Goal: Transaction & Acquisition: Purchase product/service

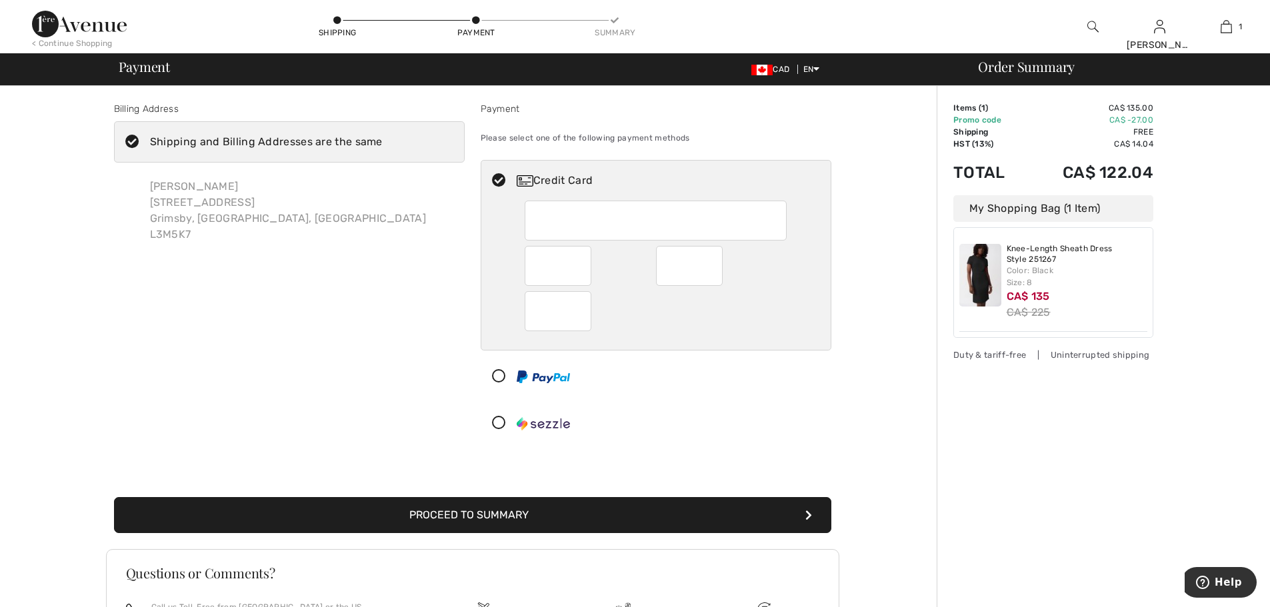
click at [817, 380] on div at bounding box center [650, 377] width 339 height 40
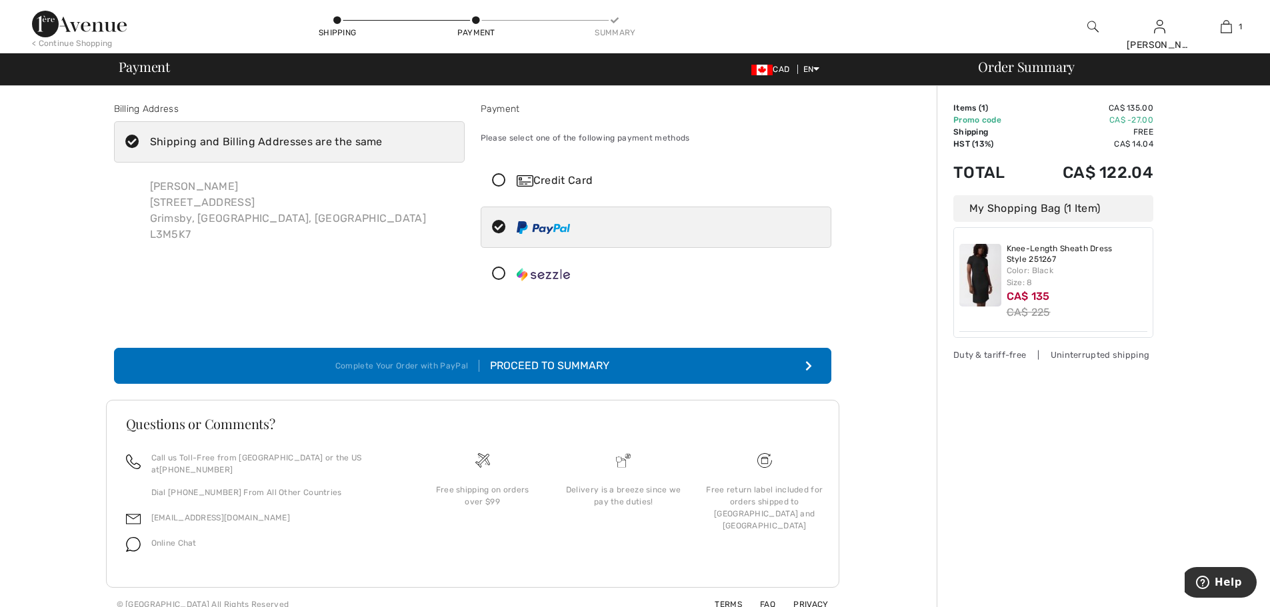
click at [493, 184] on icon at bounding box center [498, 181] width 35 height 14
radio input "true"
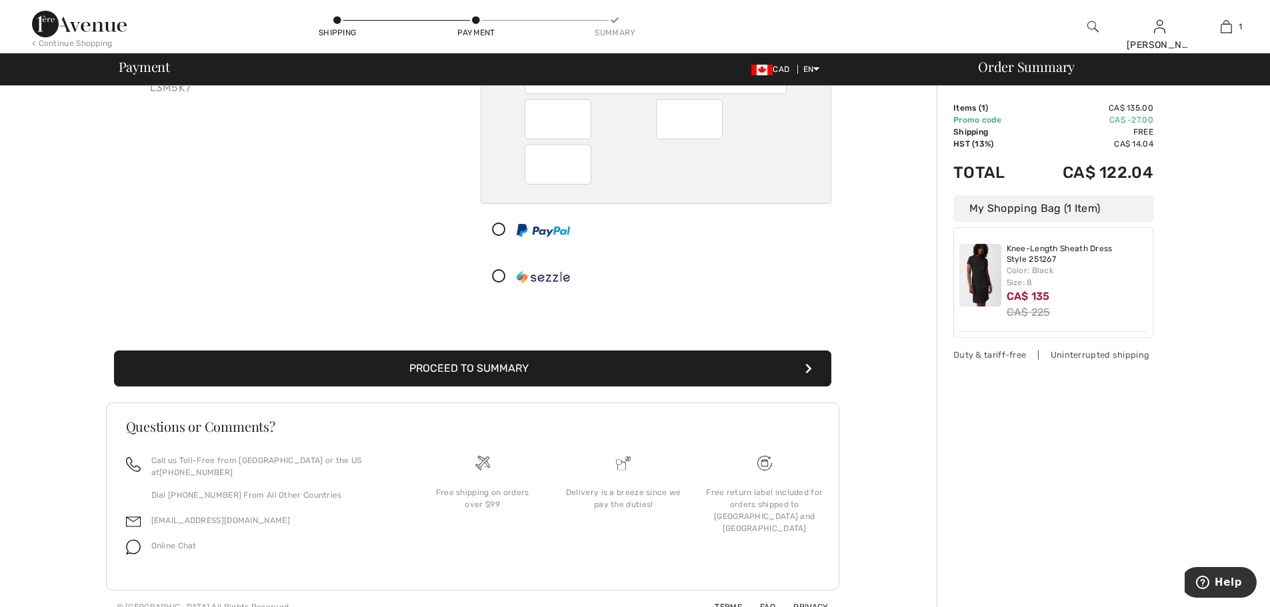
scroll to position [151, 0]
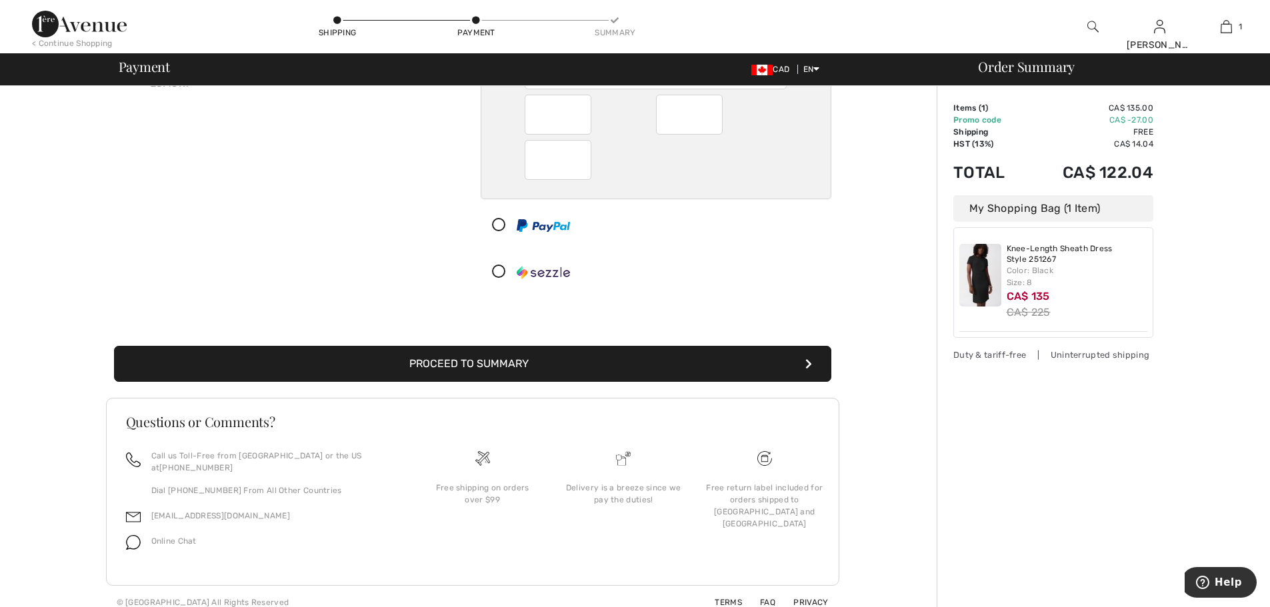
click at [523, 363] on button "Proceed to Summary" at bounding box center [472, 364] width 717 height 36
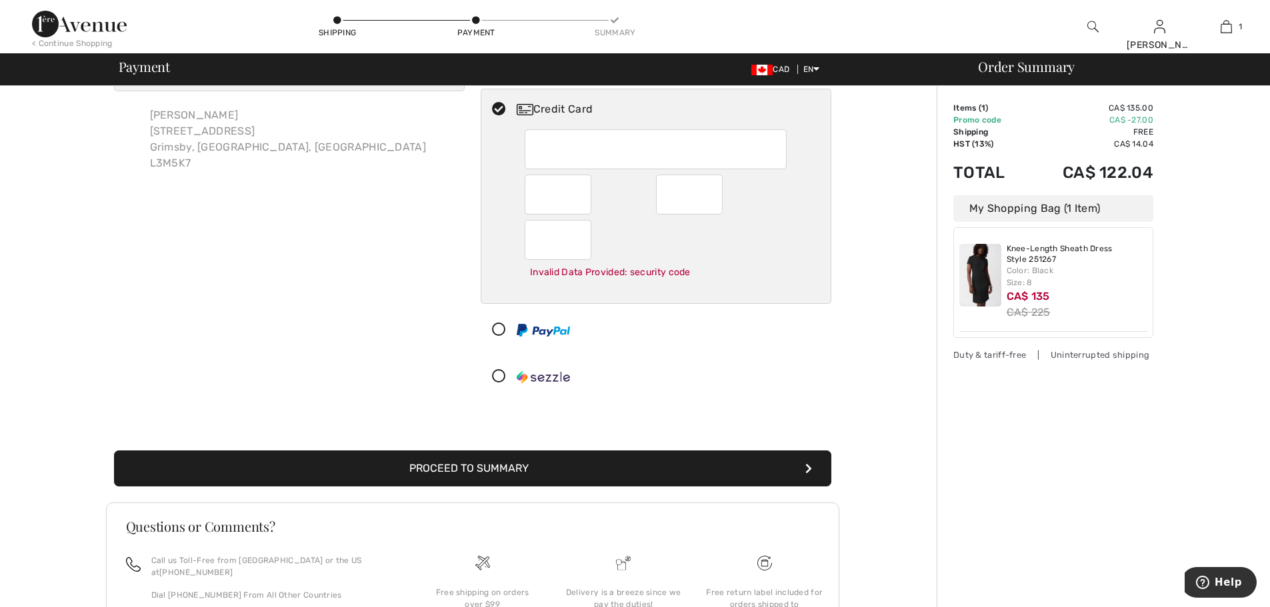
scroll to position [53, 0]
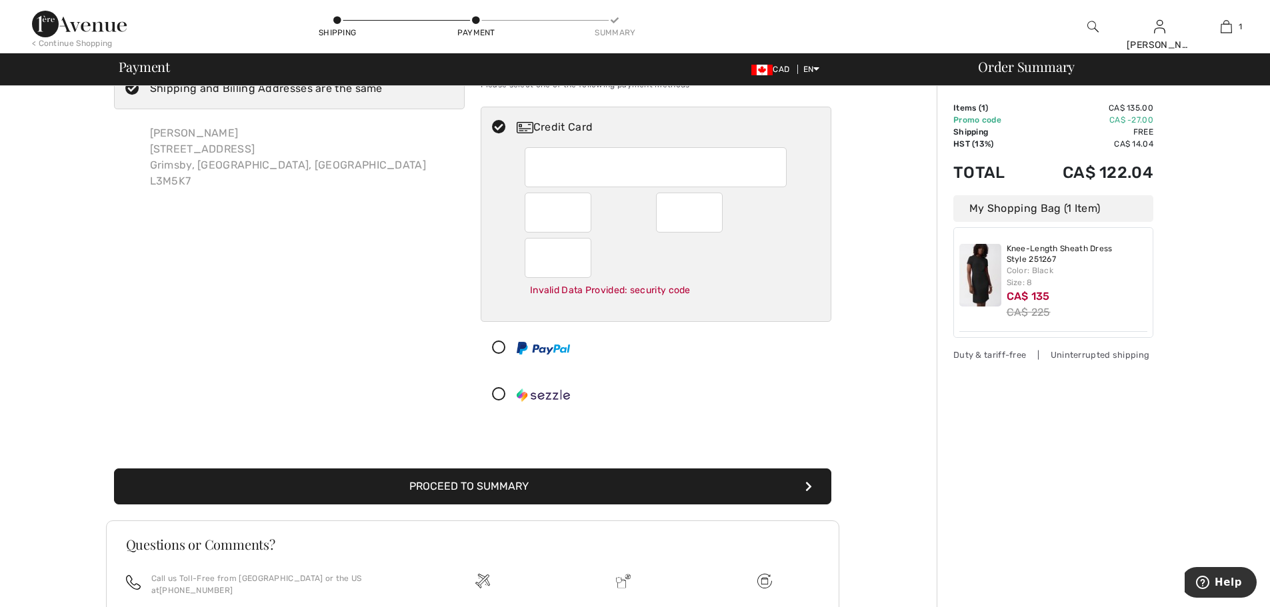
click at [850, 371] on div "Billing Address Shipping and Billing Addresses are the same Dani Benincasa 240 …" at bounding box center [472, 387] width 929 height 709
click at [555, 482] on button "Proceed to Summary" at bounding box center [472, 487] width 717 height 36
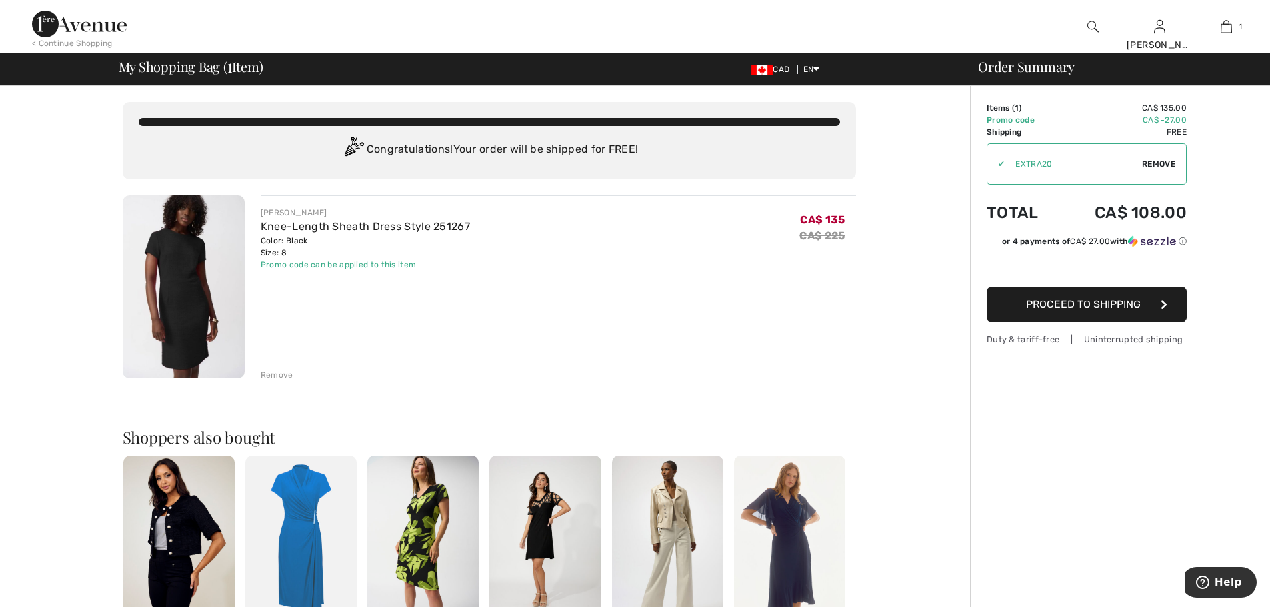
click at [89, 29] on img at bounding box center [79, 24] width 95 height 27
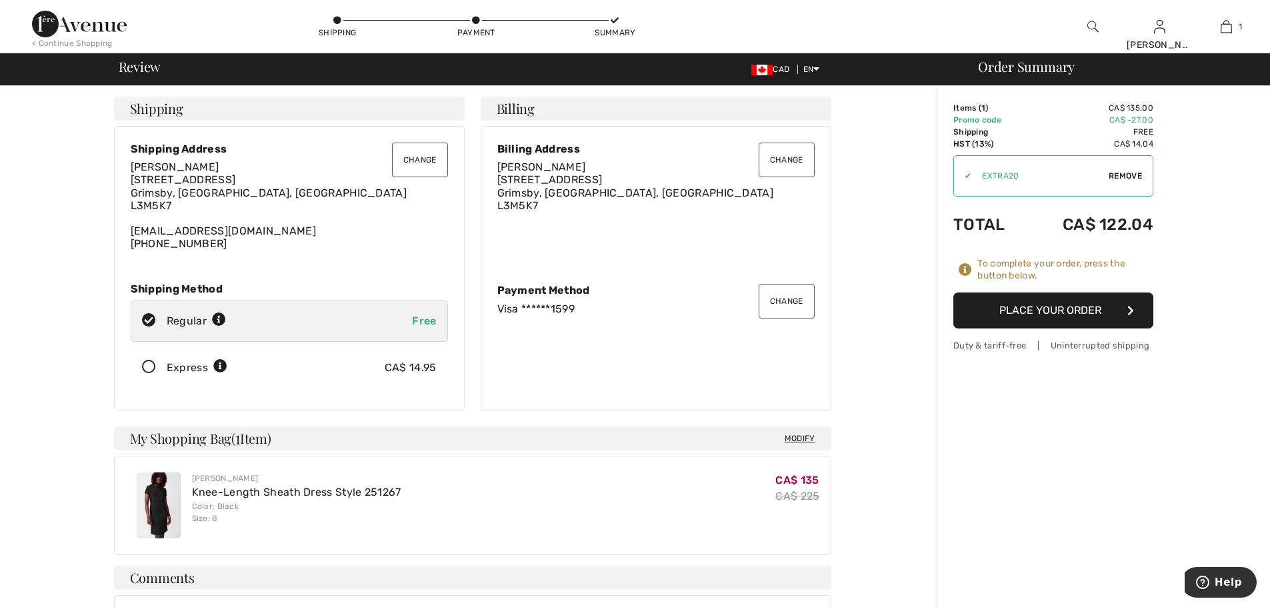
drag, startPoint x: 1078, startPoint y: 309, endPoint x: 1099, endPoint y: 399, distance: 92.5
click at [1097, 393] on div "Order Summary Details Items ( 1 ) CA$ 135.00 Promo code CA$ -27.00 Shipping Fre…" at bounding box center [1103, 517] width 333 height 863
drag, startPoint x: 1096, startPoint y: 317, endPoint x: 1186, endPoint y: 261, distance: 106.3
click at [1213, 300] on div "Order Summary Details Items ( 1 ) CA$ 135.00 Promo code CA$ -27.00 Shipping Fre…" at bounding box center [1103, 517] width 333 height 863
drag, startPoint x: 1063, startPoint y: 317, endPoint x: 1073, endPoint y: 318, distance: 10.1
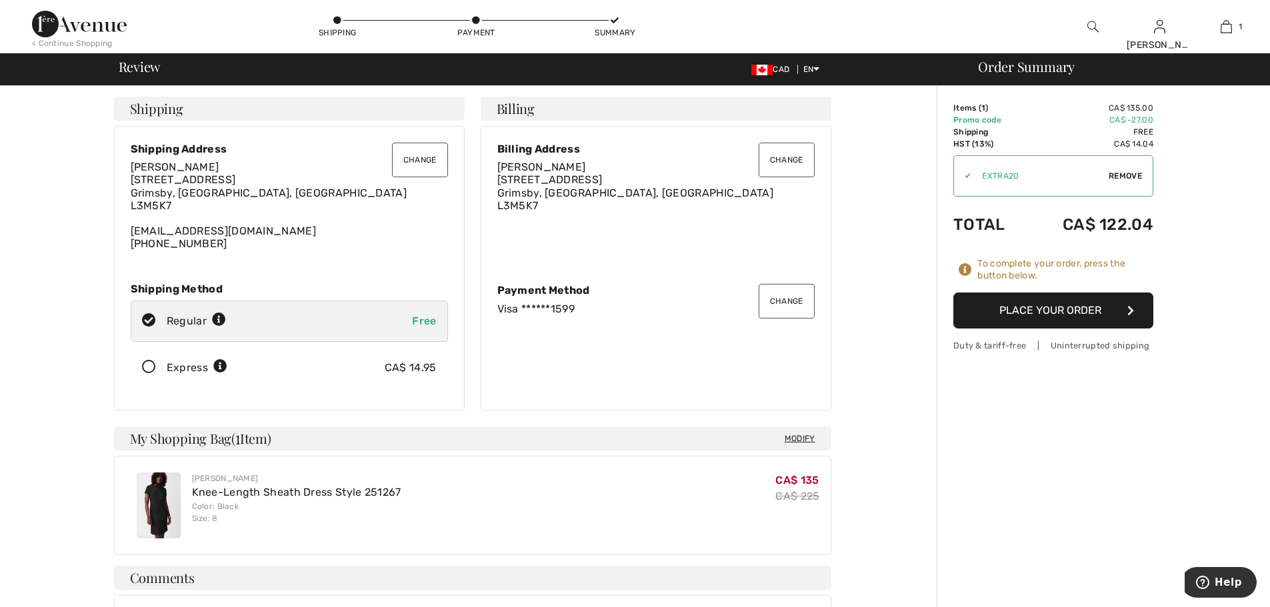
click at [1073, 318] on button "Place Your Order" at bounding box center [1053, 311] width 200 height 36
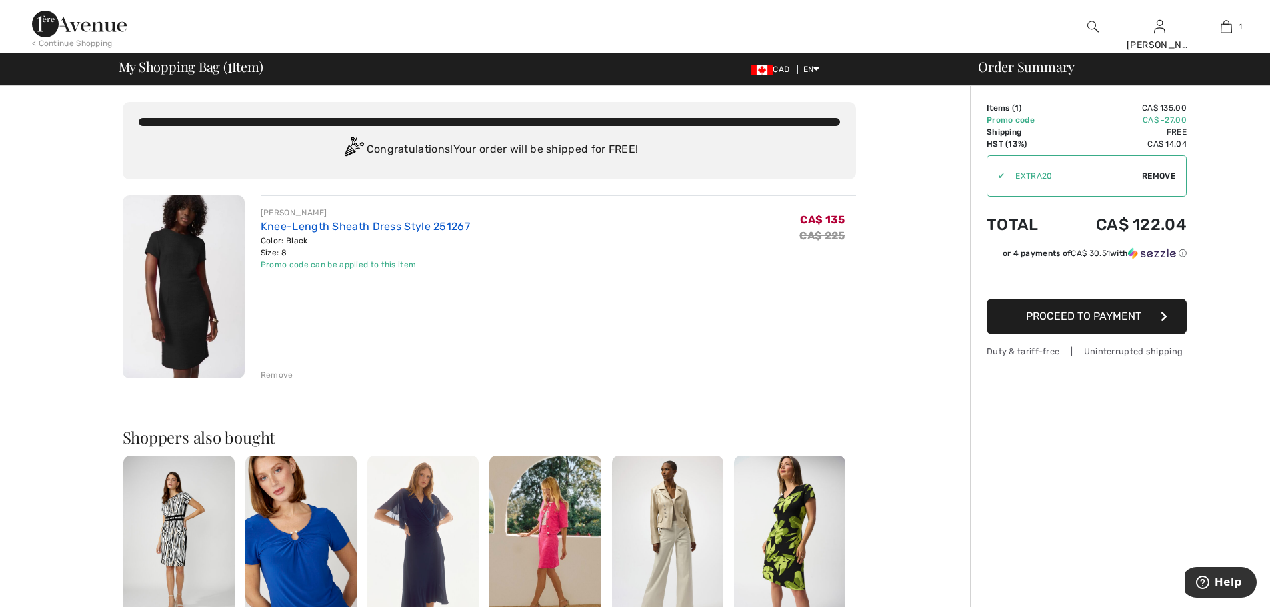
click at [337, 226] on link "Knee-Length Sheath Dress Style 251267" at bounding box center [365, 226] width 209 height 13
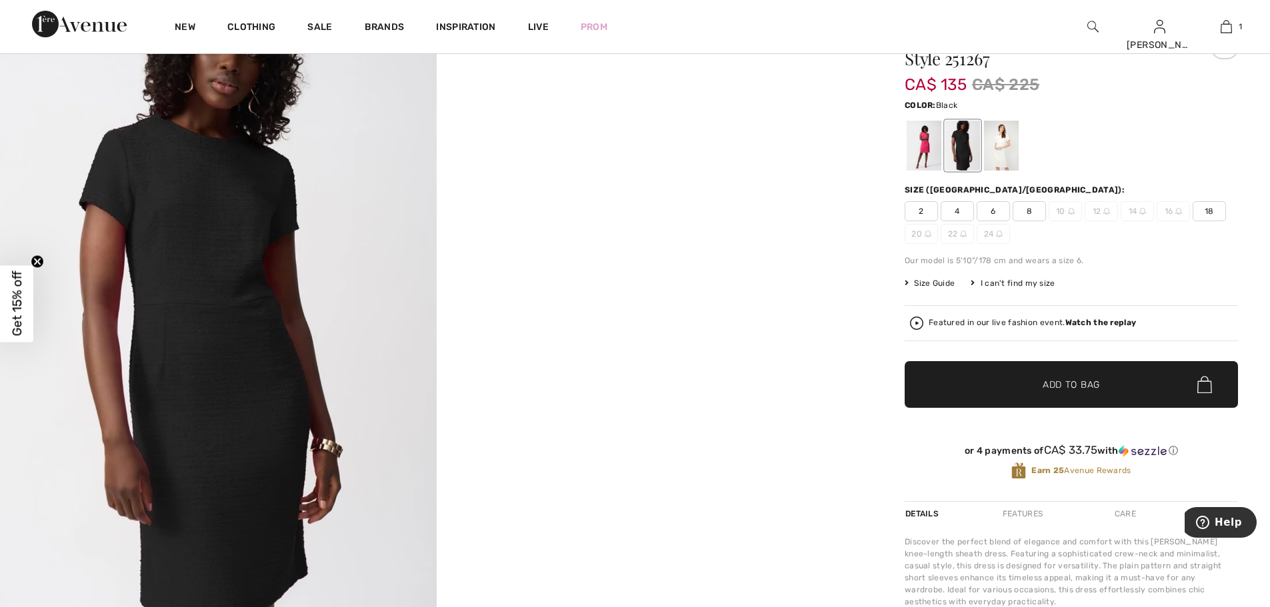
scroll to position [133, 0]
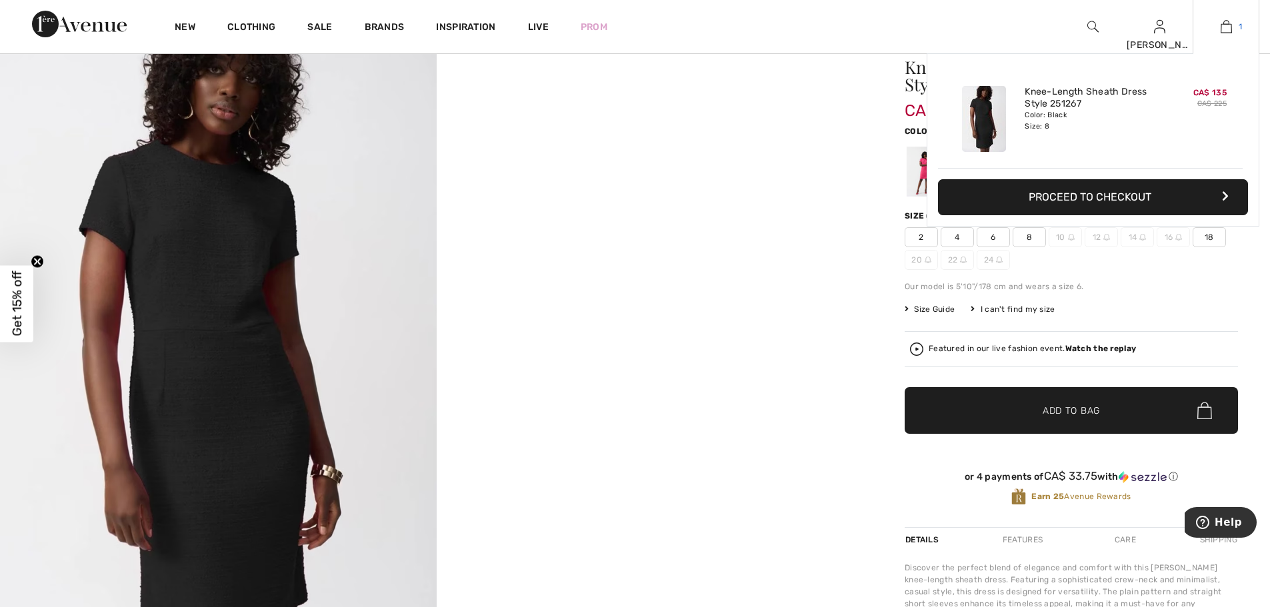
click at [1234, 25] on link "1" at bounding box center [1225, 27] width 65 height 16
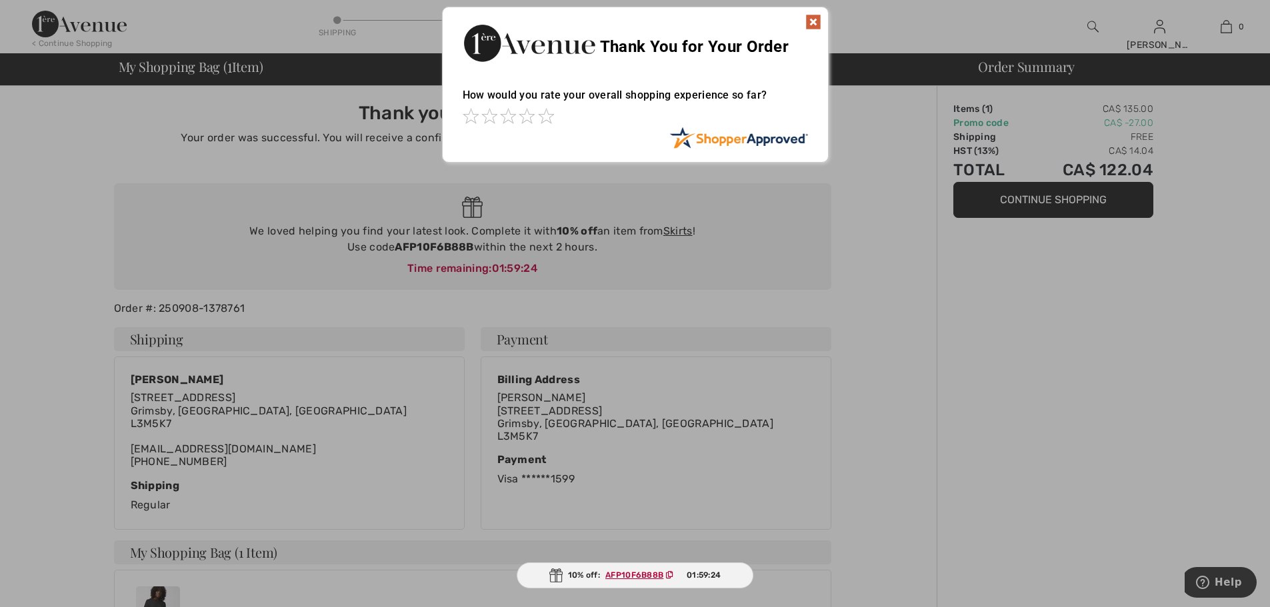
click at [813, 23] on img at bounding box center [813, 22] width 16 height 16
